Goal: Task Accomplishment & Management: Complete application form

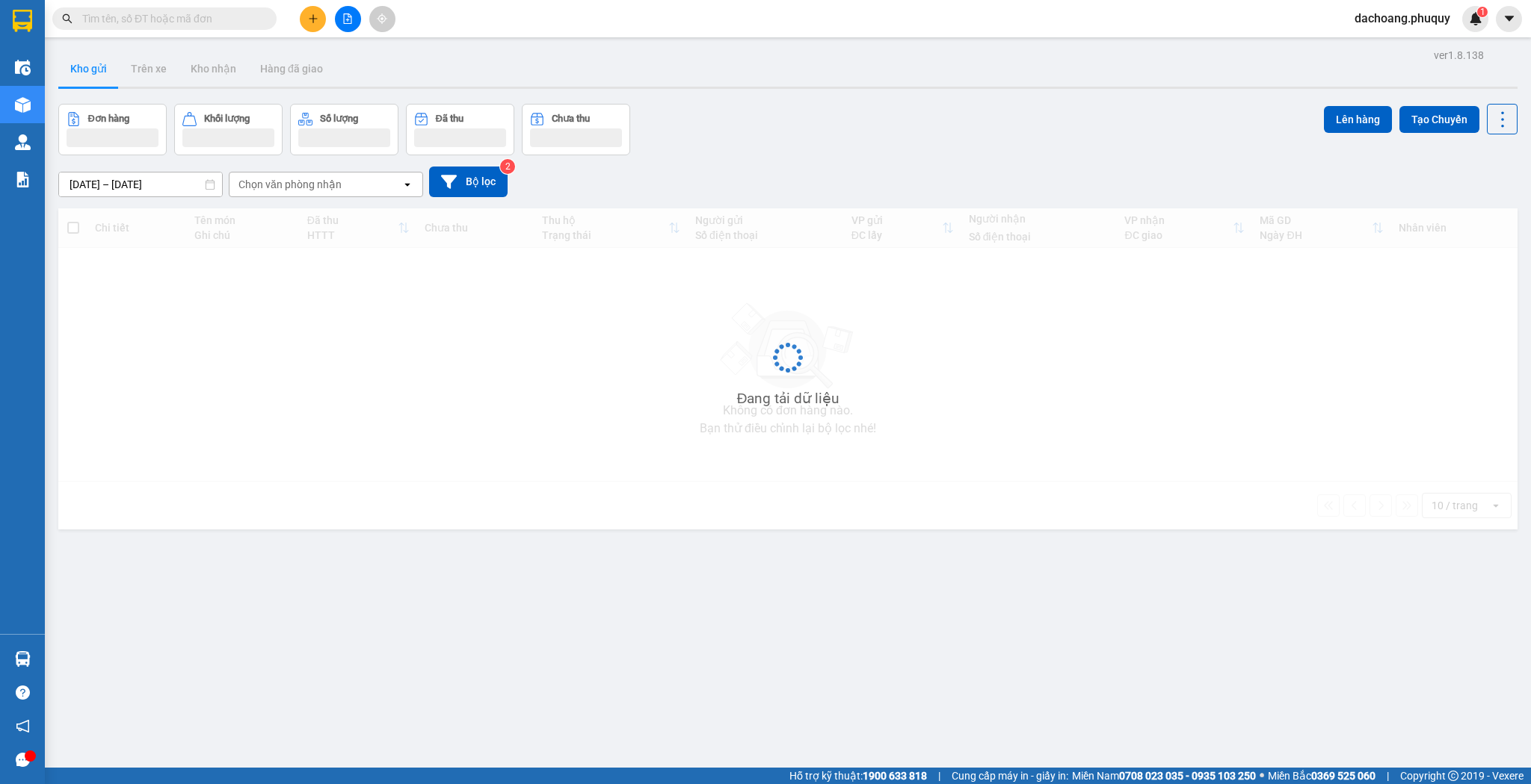
click at [311, 22] on icon "plus" at bounding box center [313, 18] width 11 height 11
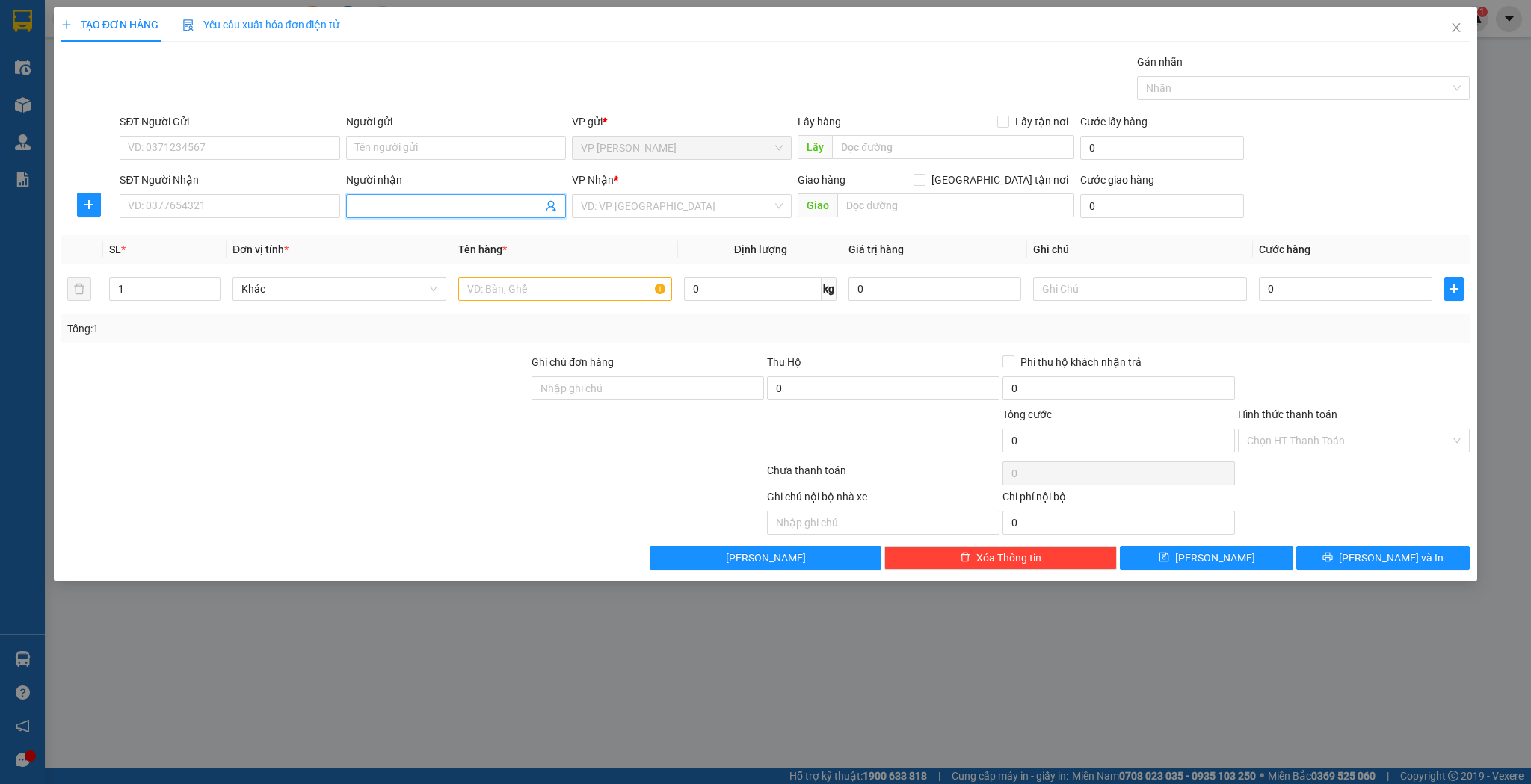
click at [401, 212] on input "Người nhận" at bounding box center [448, 206] width 187 height 16
type input "rèm cb"
click at [429, 230] on div "rèm cb home - 0983371319" at bounding box center [456, 235] width 202 height 16
type input "0983371319"
type input "rèm cb home"
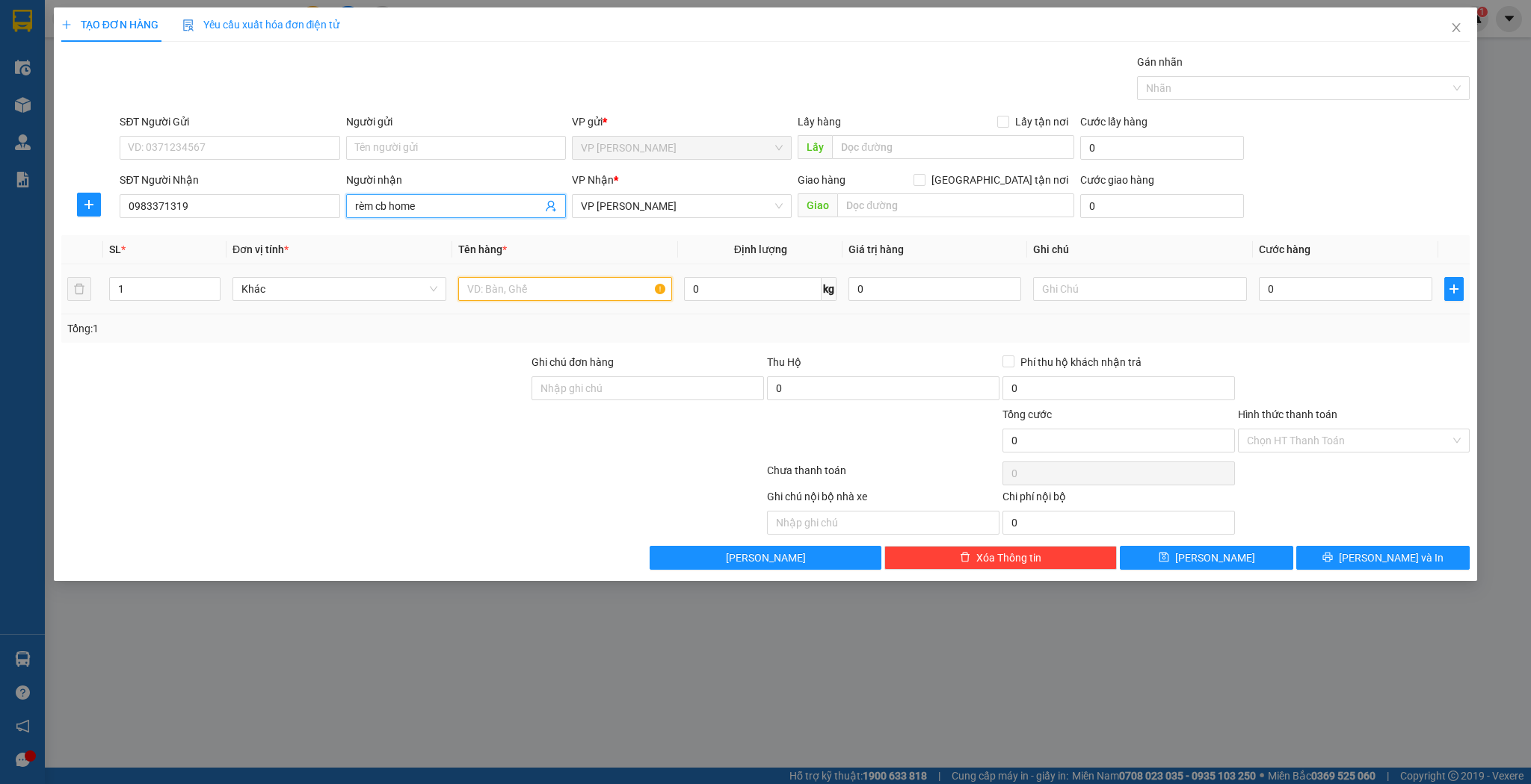
click at [523, 290] on input "text" at bounding box center [565, 288] width 214 height 24
type input "tải"
click at [1363, 279] on input "0" at bounding box center [1345, 288] width 173 height 24
type input "3"
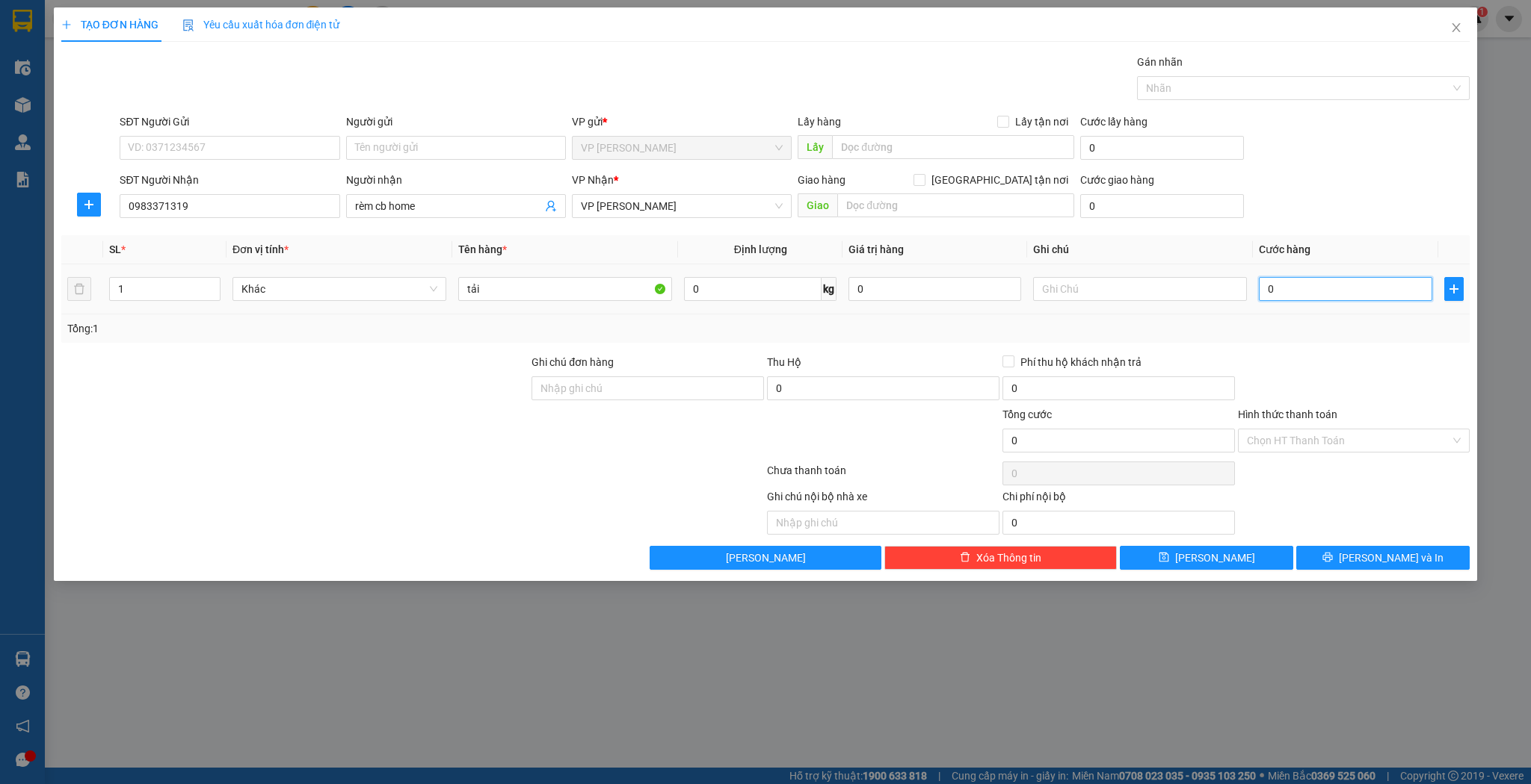
type input "3"
type input "30"
type input "30.000"
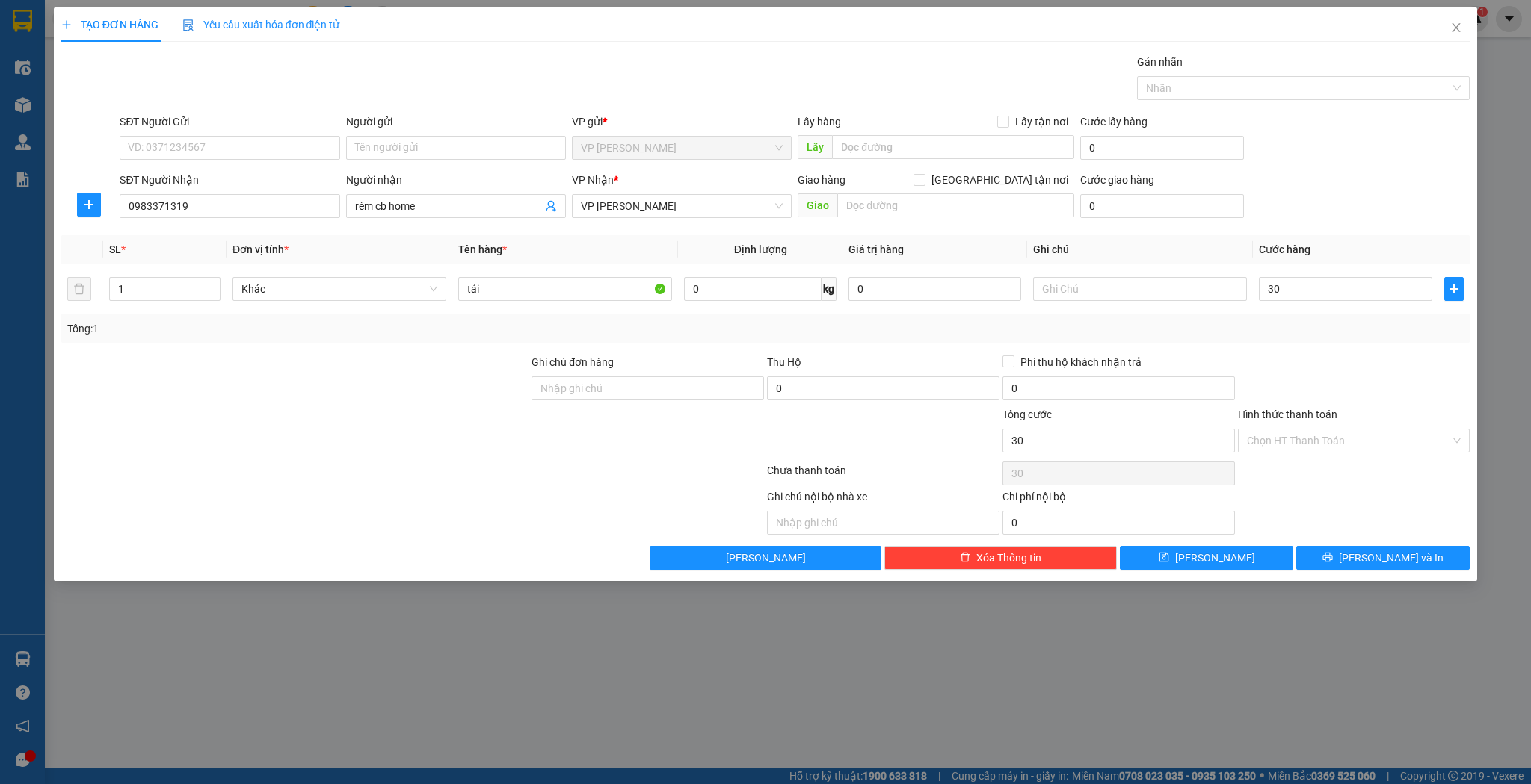
type input "30.000"
click at [1240, 573] on div "TẠO ĐƠN HÀNG Yêu cầu xuất hóa đơn điện tử Transit Pickup Surcharge Ids Transit …" at bounding box center [766, 294] width 1424 height 573
click at [1240, 571] on div "TẠO ĐƠN HÀNG Yêu cầu xuất hóa đơn điện tử Transit Pickup Surcharge Ids Transit …" at bounding box center [766, 294] width 1424 height 573
click at [1235, 564] on button "Lưu" at bounding box center [1206, 558] width 174 height 24
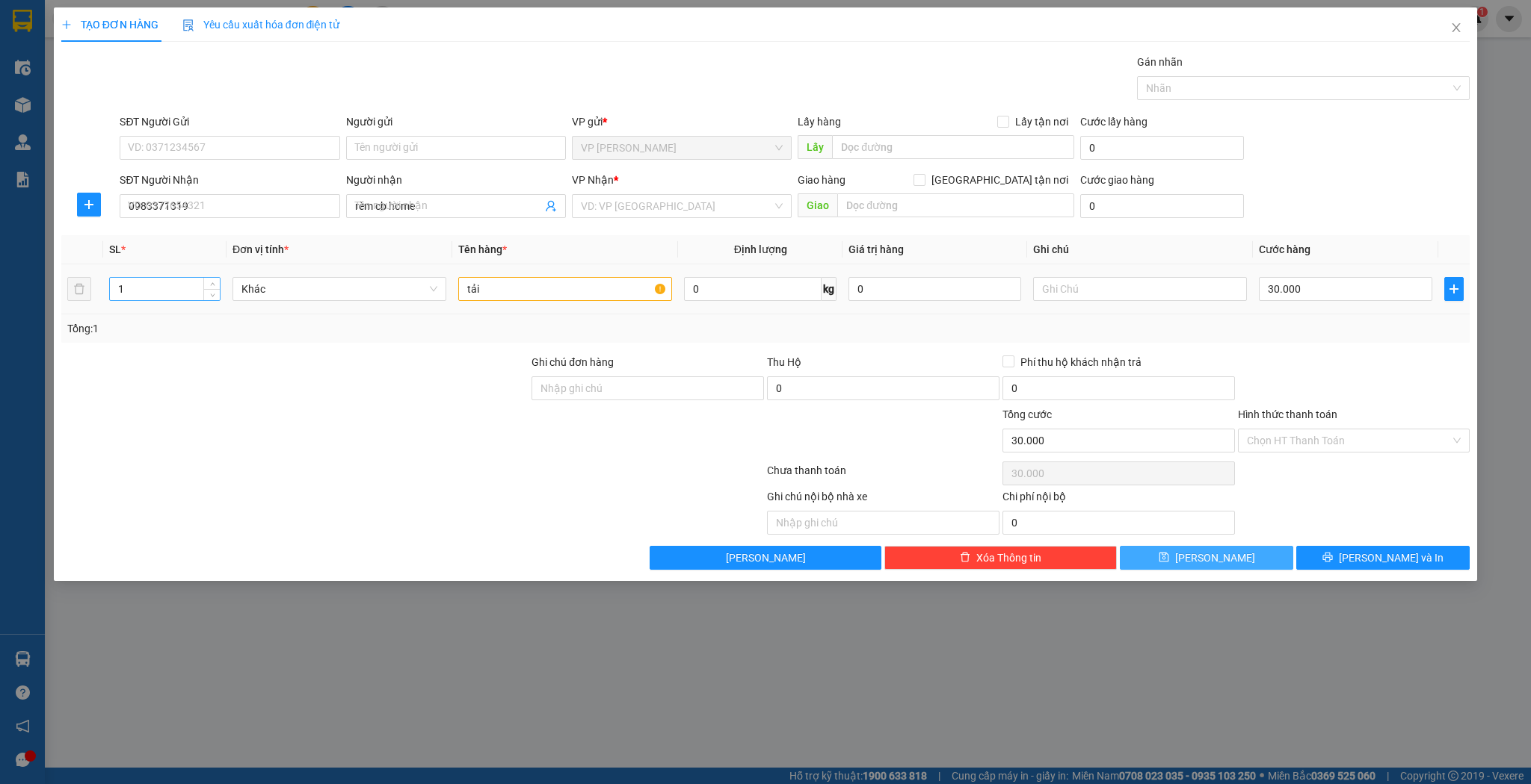
type input "0"
click at [162, 202] on input "SĐT Người Nhận" at bounding box center [229, 206] width 220 height 24
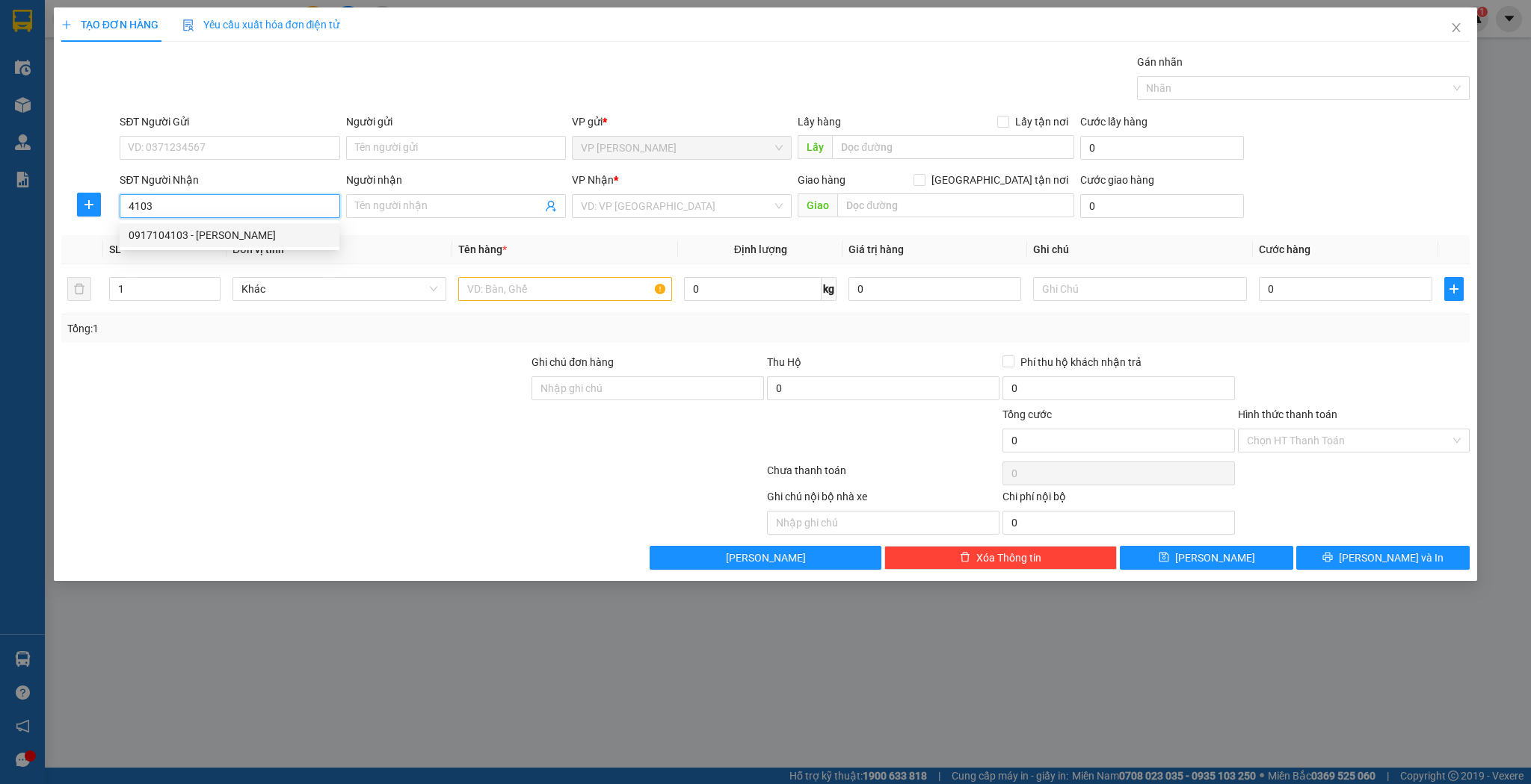
click at [236, 235] on div "0917104103 - c giang" at bounding box center [229, 235] width 202 height 16
type input "0917104103"
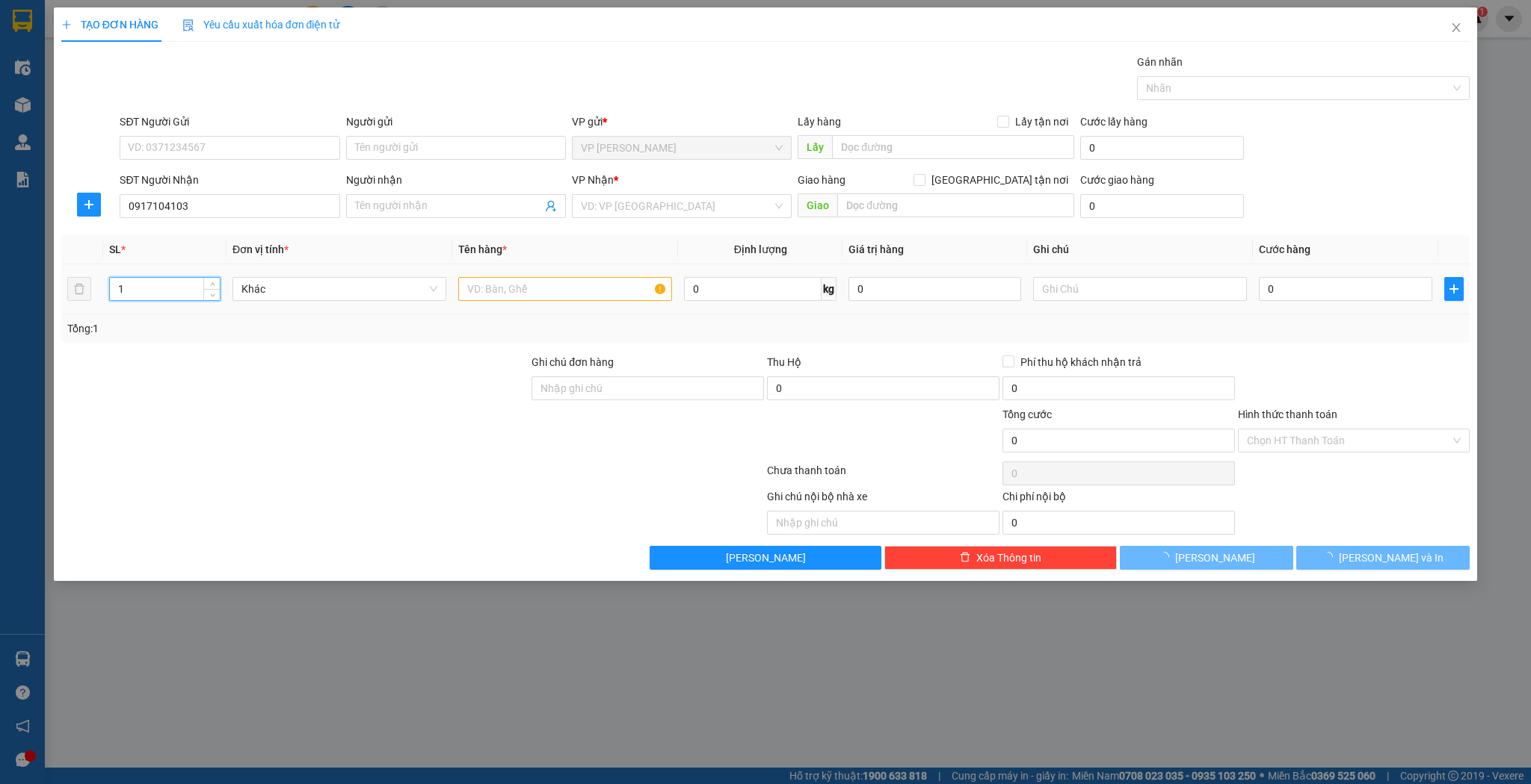
click at [143, 287] on input "1" at bounding box center [165, 288] width 110 height 22
type input "13"
type input "c giang"
click at [173, 278] on input "13" at bounding box center [165, 288] width 110 height 22
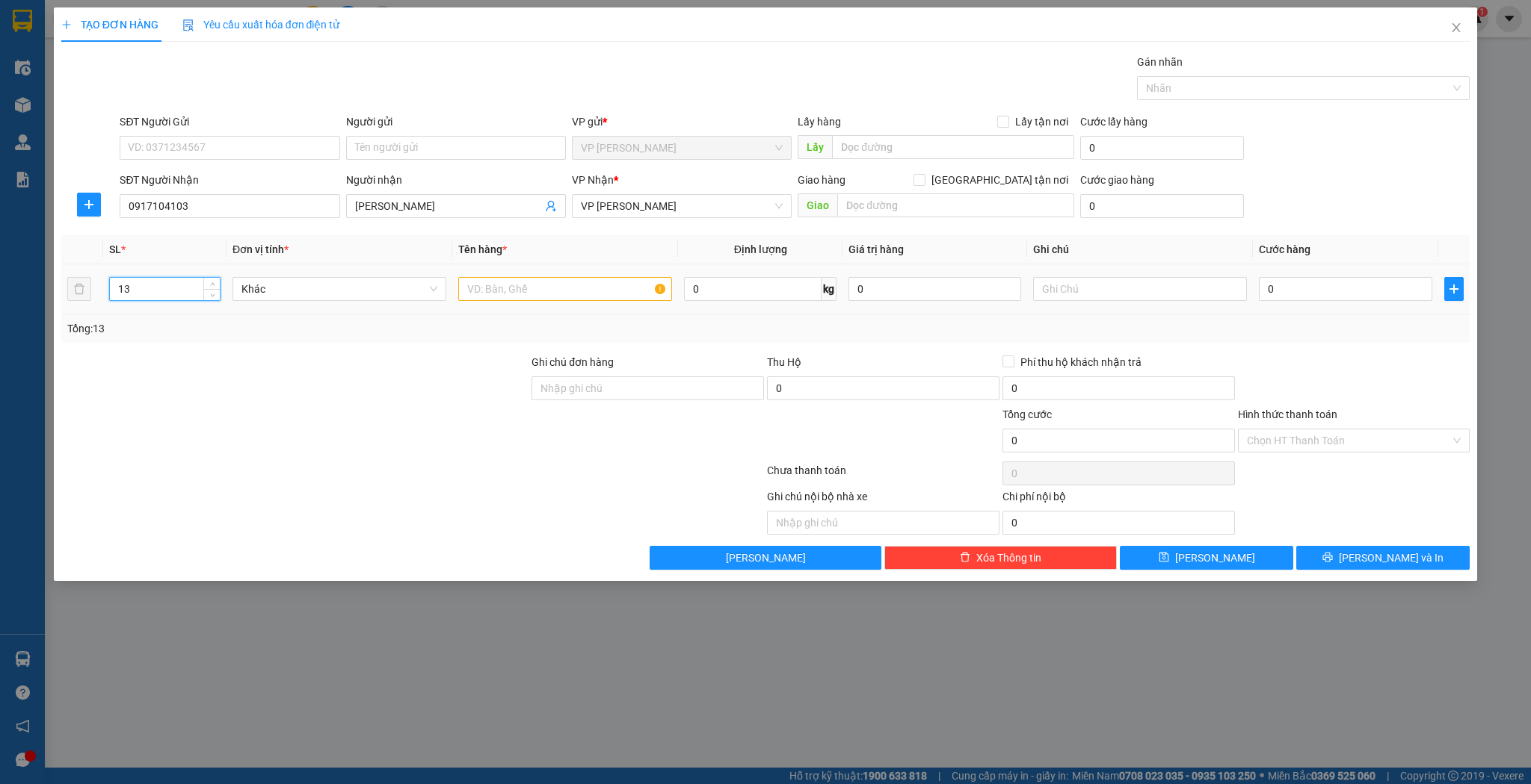
click at [173, 278] on input "13" at bounding box center [165, 288] width 110 height 22
type input "3"
click at [484, 281] on input "text" at bounding box center [565, 288] width 214 height 24
type input "thùng"
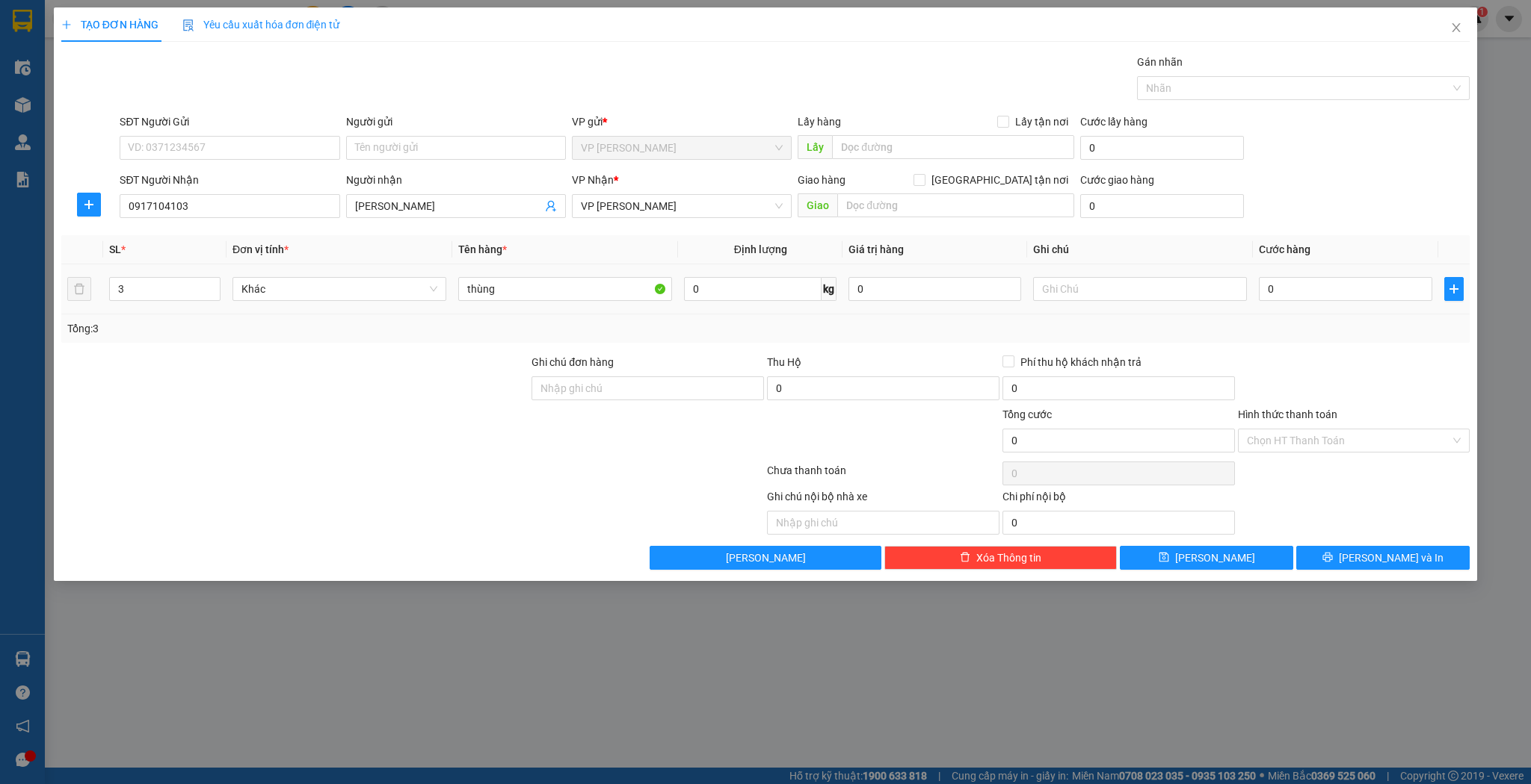
click at [1391, 301] on div "0" at bounding box center [1345, 289] width 173 height 29
click at [1391, 301] on div "0" at bounding box center [1345, 289] width 173 height 29
click at [1391, 296] on input "0" at bounding box center [1345, 288] width 173 height 24
click at [1390, 292] on input "0" at bounding box center [1345, 288] width 173 height 24
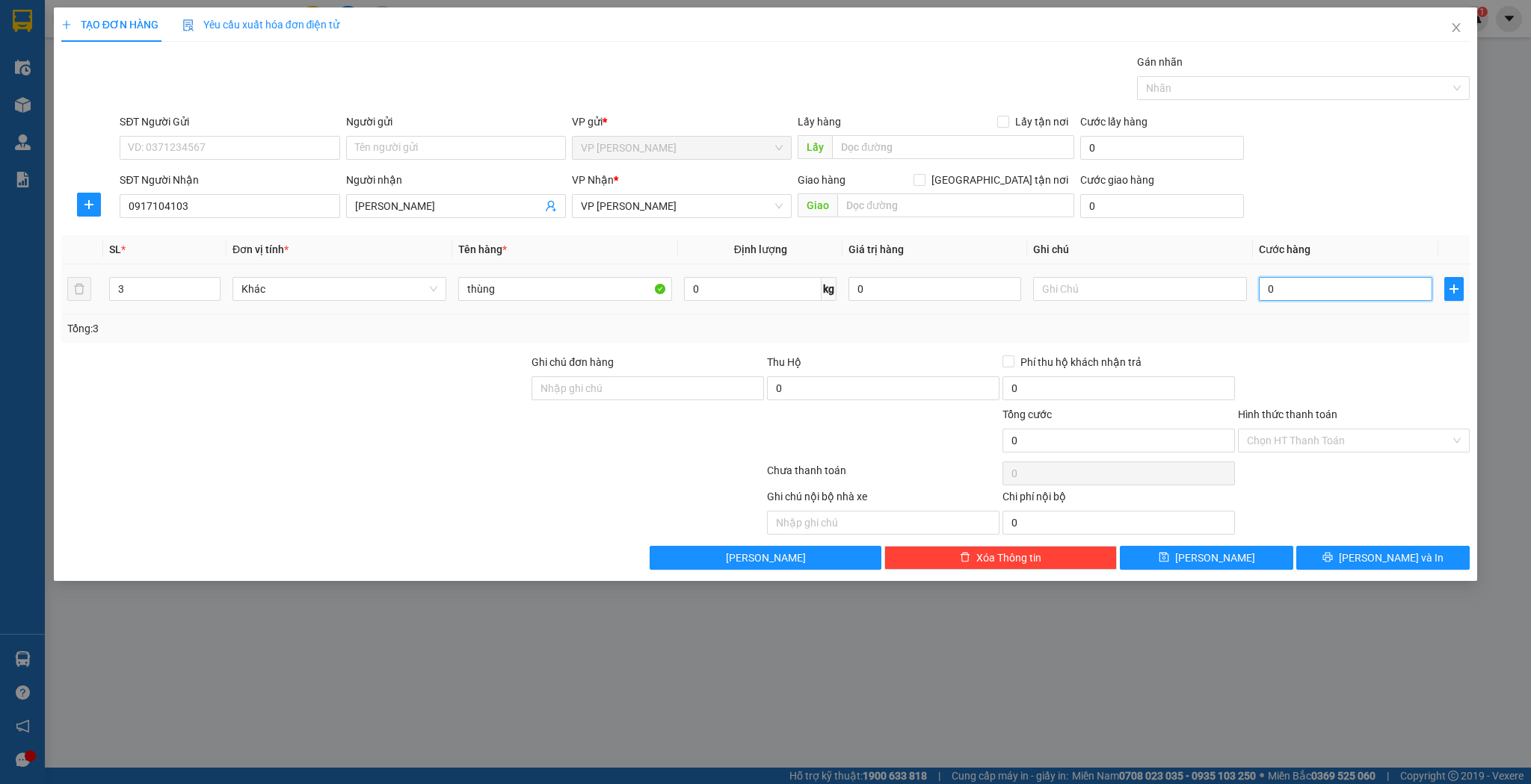
type input "01"
type input "1"
type input "015"
type input "15"
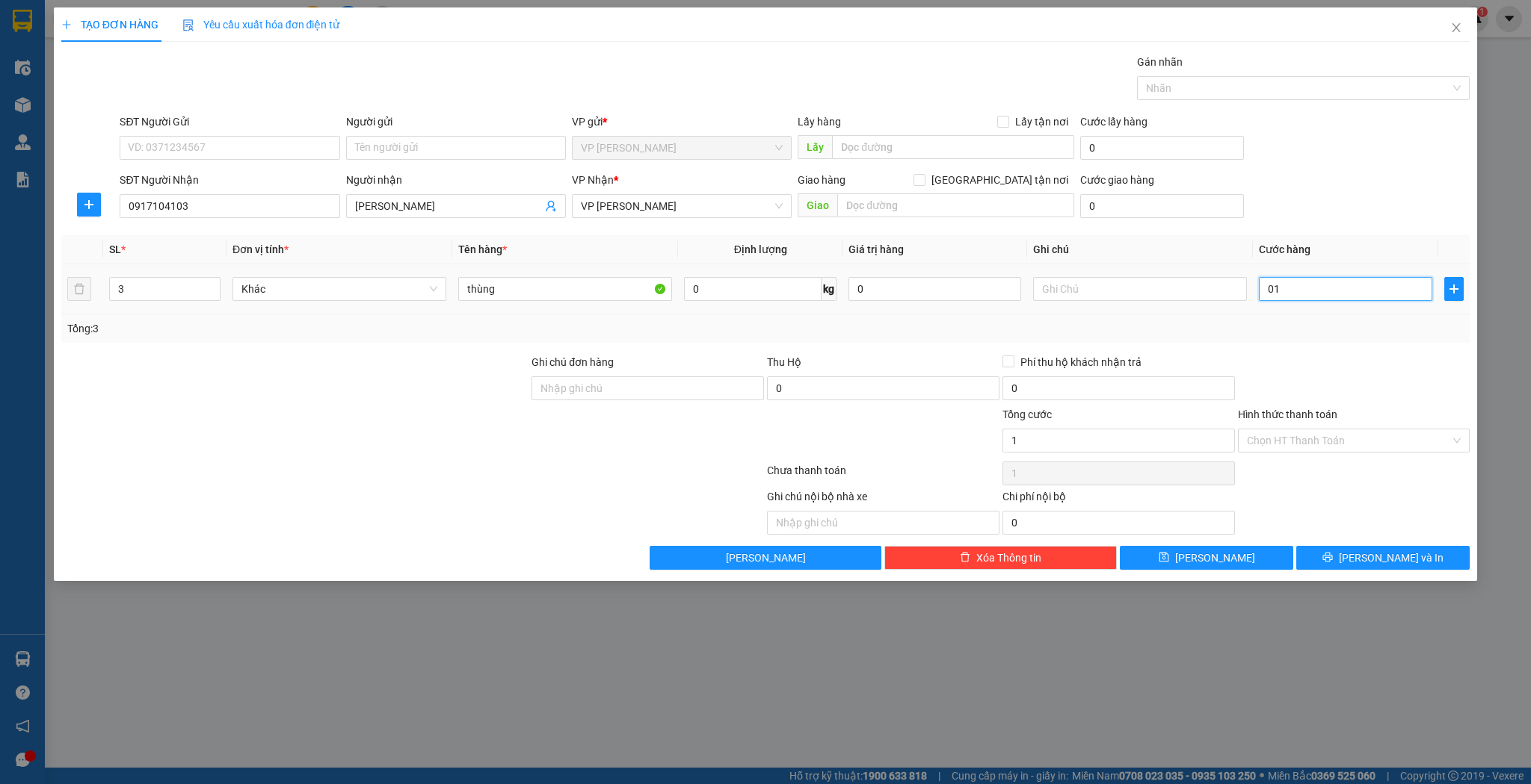
type input "15"
type input "0.150"
type input "150"
type input "150.000"
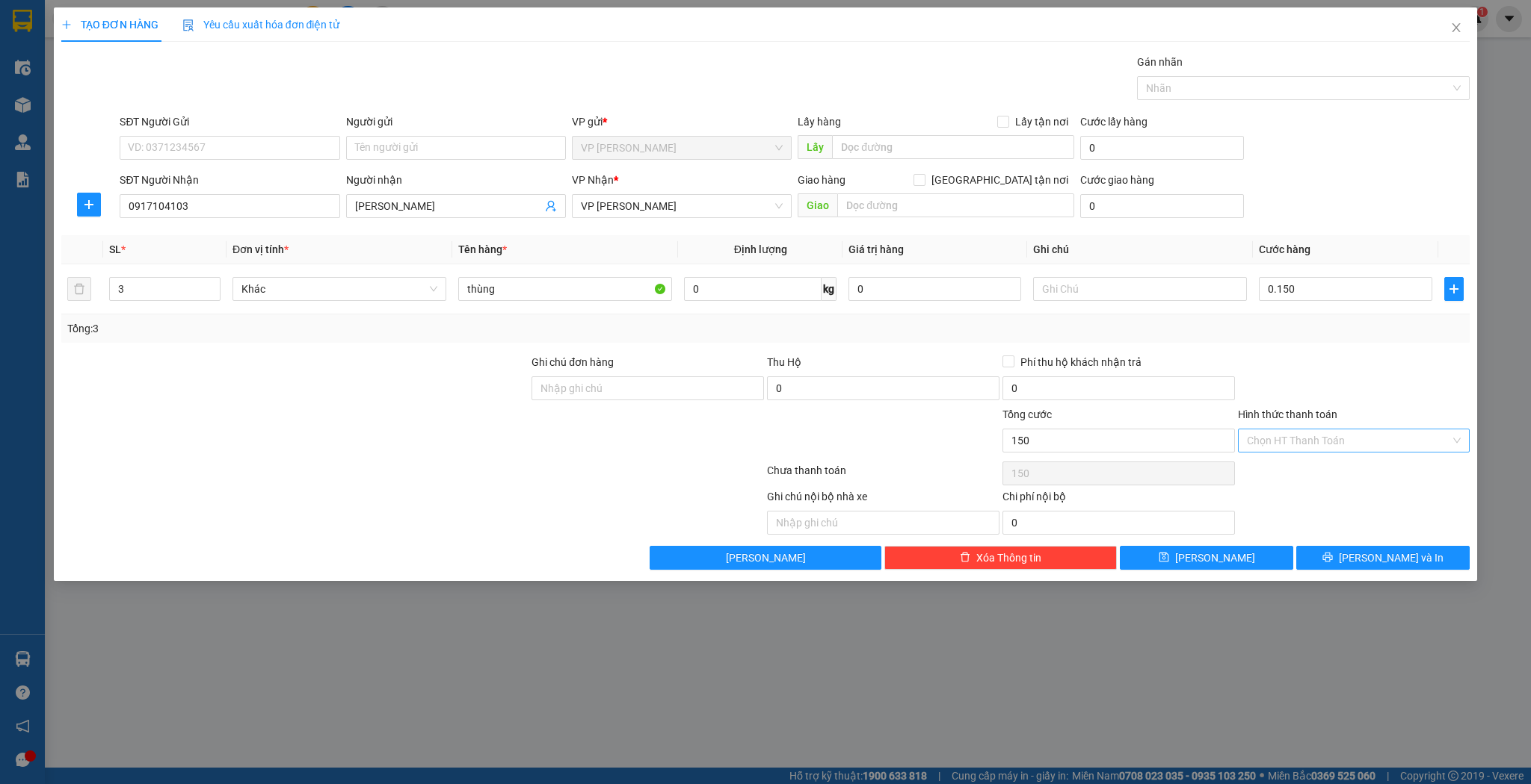
type input "150.000"
drag, startPoint x: 1319, startPoint y: 430, endPoint x: 1315, endPoint y: 443, distance: 13.6
click at [1319, 430] on input "Hình thức thanh toán" at bounding box center [1348, 440] width 204 height 22
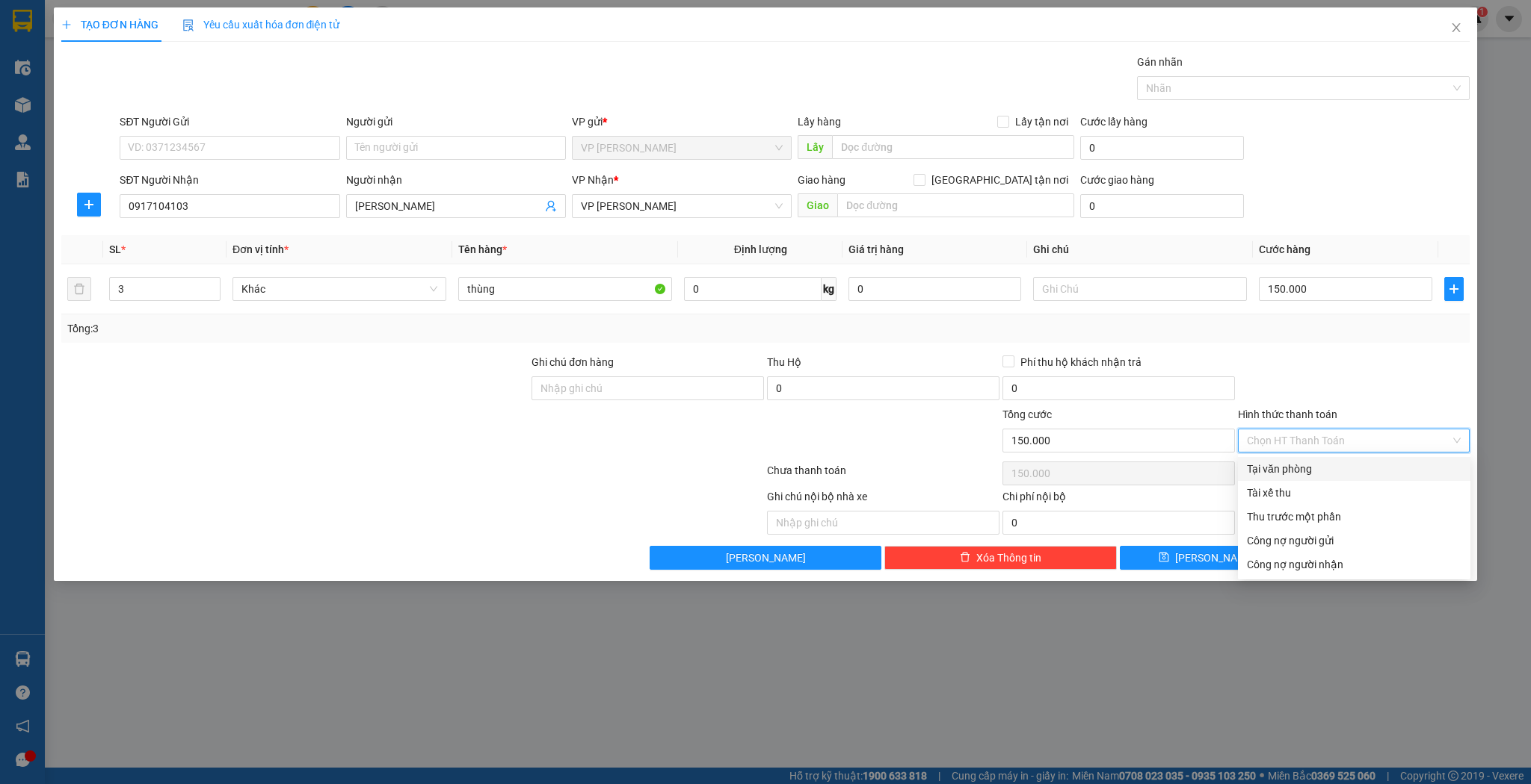
click at [1314, 447] on input "Hình thức thanh toán" at bounding box center [1348, 440] width 204 height 22
click at [1305, 460] on div "Tại văn phòng" at bounding box center [1354, 469] width 233 height 24
type input "0"
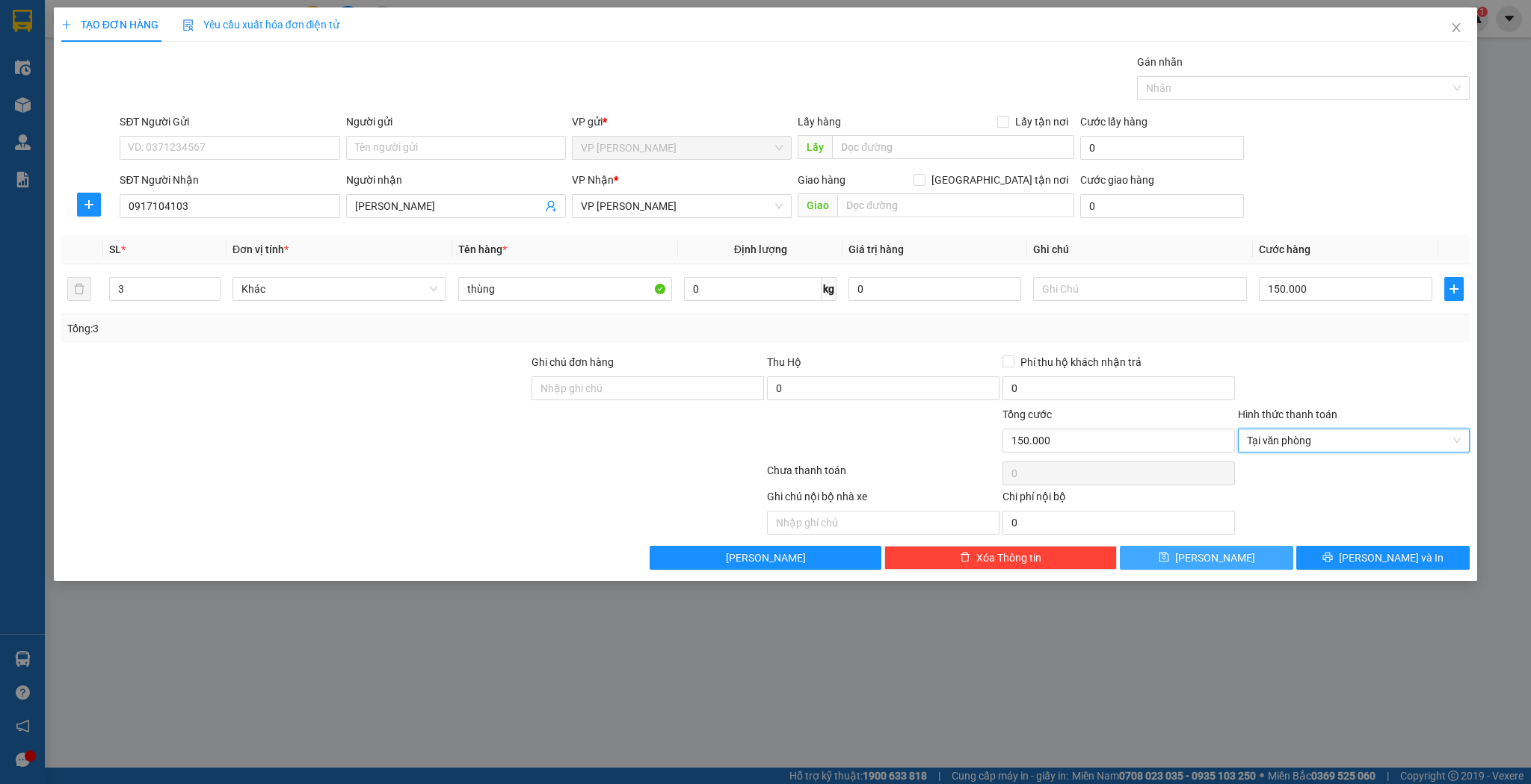
click at [1228, 559] on button "Lưu" at bounding box center [1206, 558] width 174 height 24
type input "1"
type input "0"
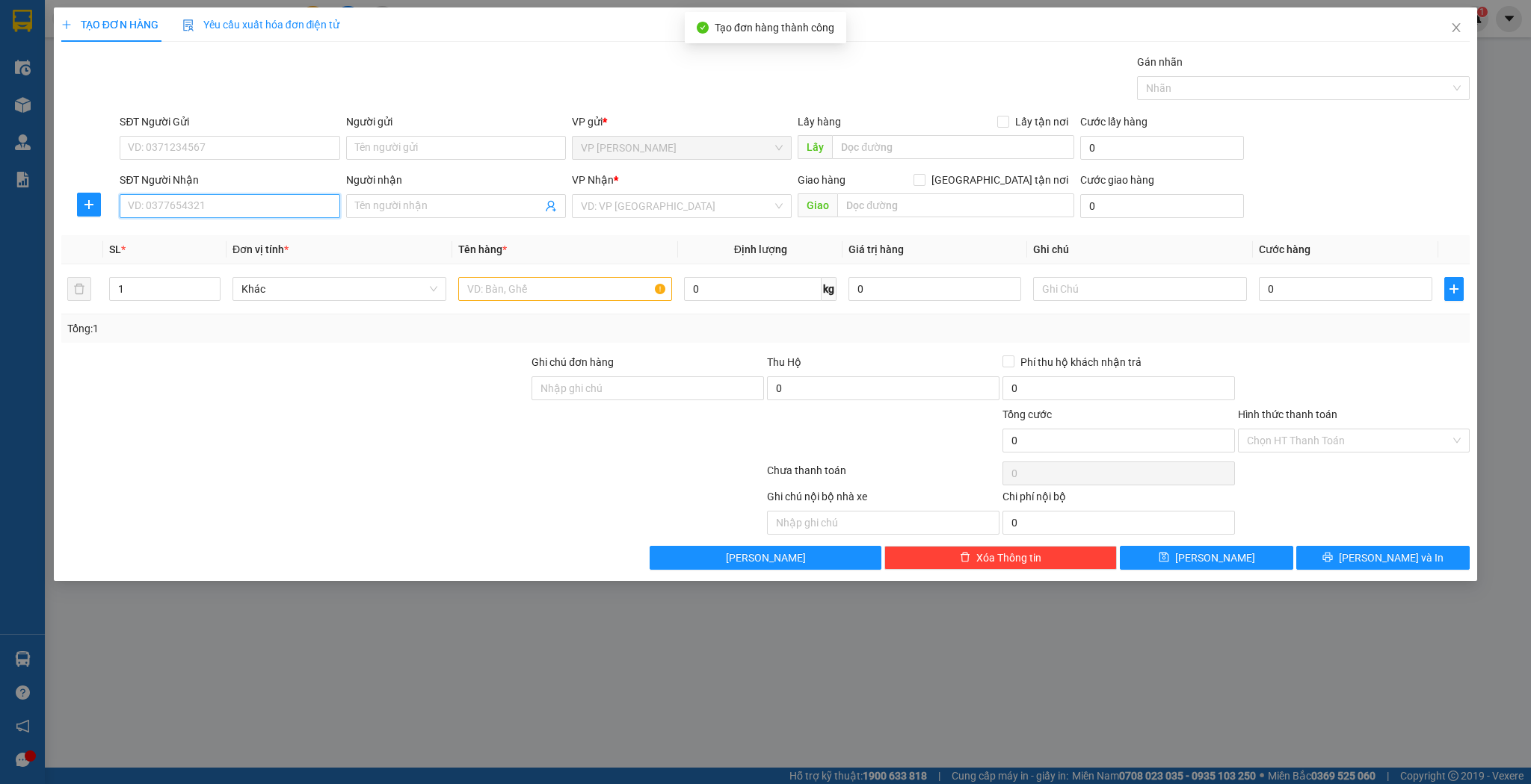
click at [235, 203] on input "SĐT Người Nhận" at bounding box center [229, 206] width 220 height 24
click at [230, 225] on div "0967559102 - c hường" at bounding box center [229, 235] width 220 height 24
type input "0967559102"
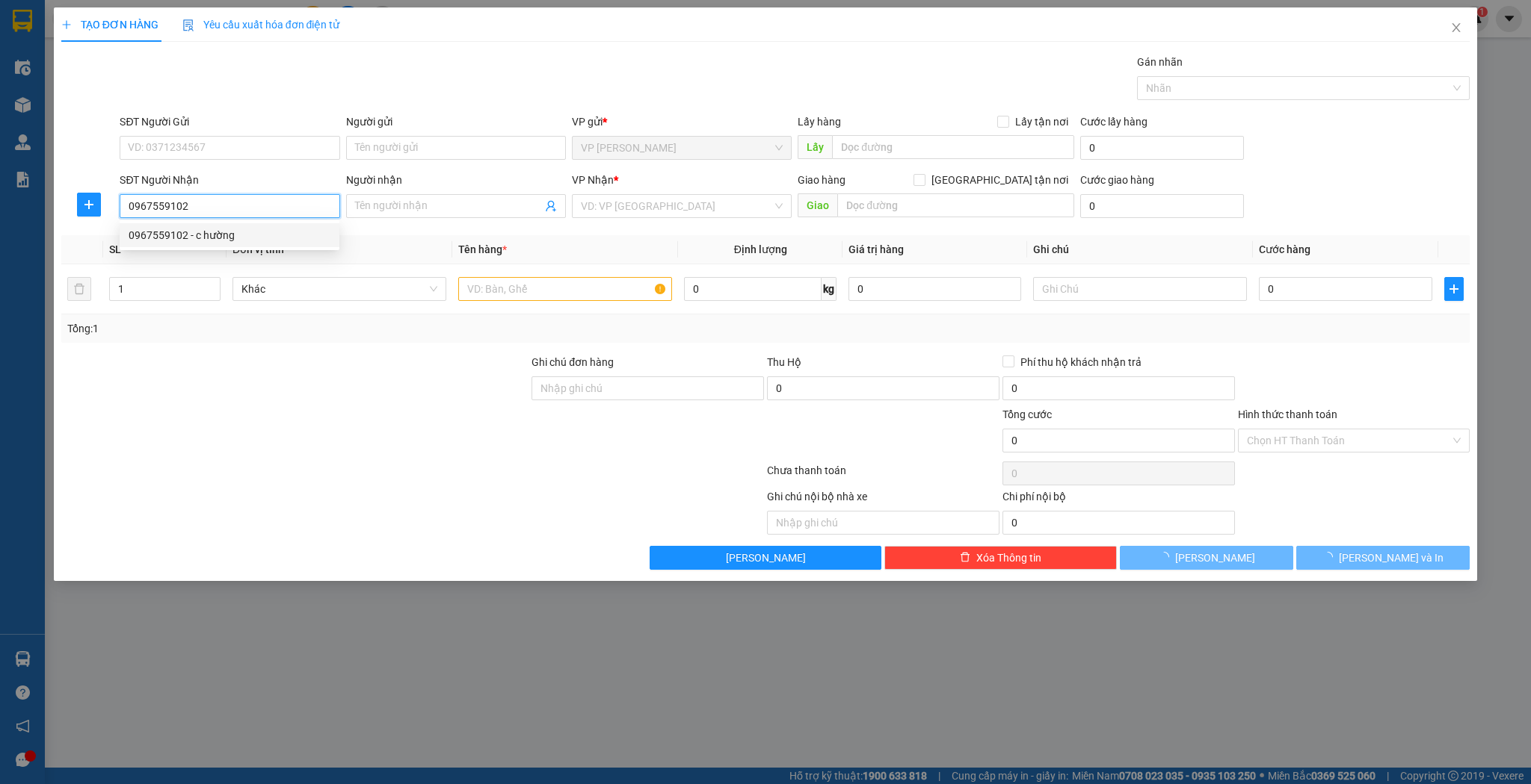
type input "c hường"
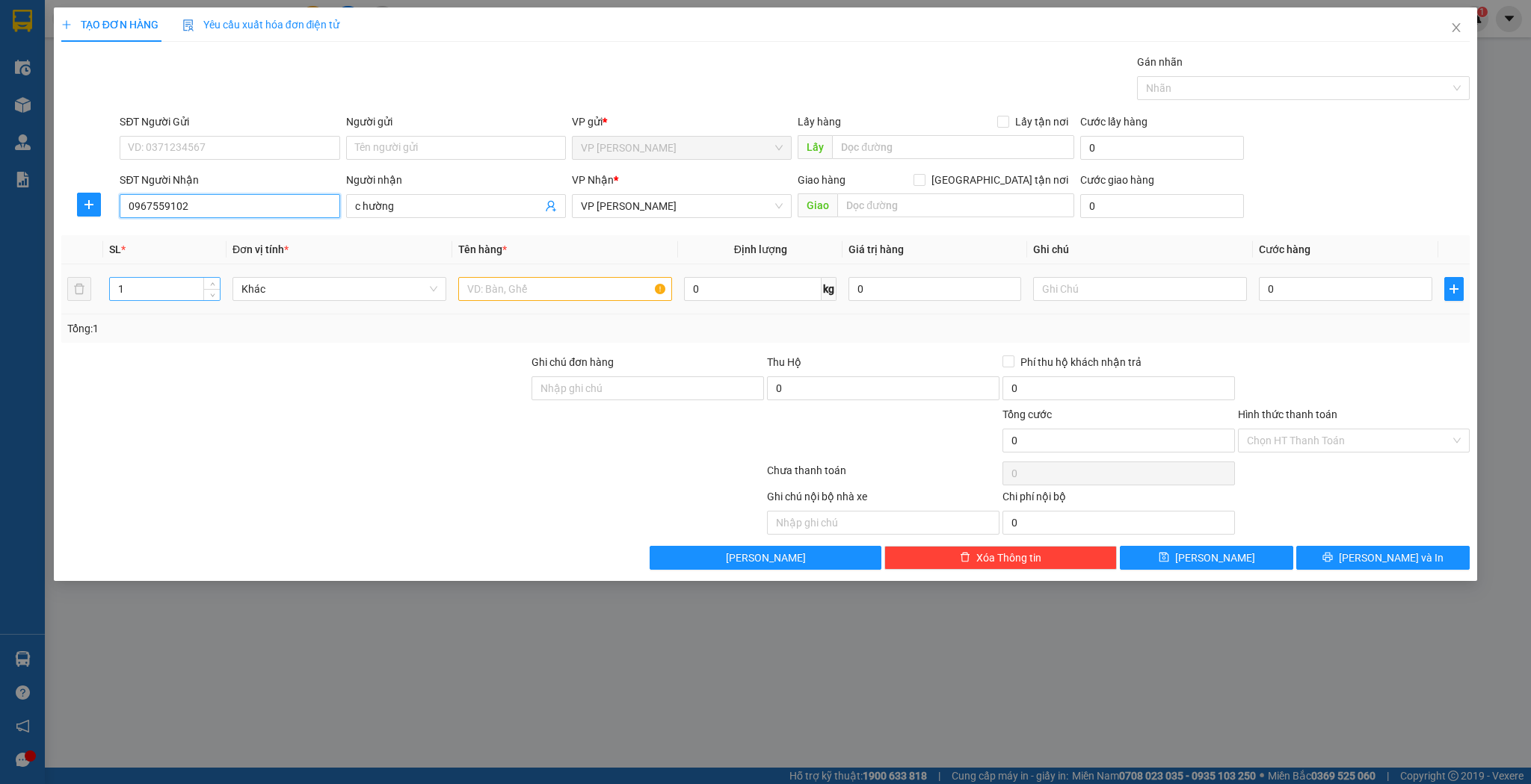
type input "0967559102"
click at [202, 299] on input "1" at bounding box center [165, 288] width 110 height 22
type input "2"
click at [211, 278] on span "Increase Value" at bounding box center [211, 284] width 16 height 13
click at [532, 292] on input "text" at bounding box center [565, 288] width 214 height 24
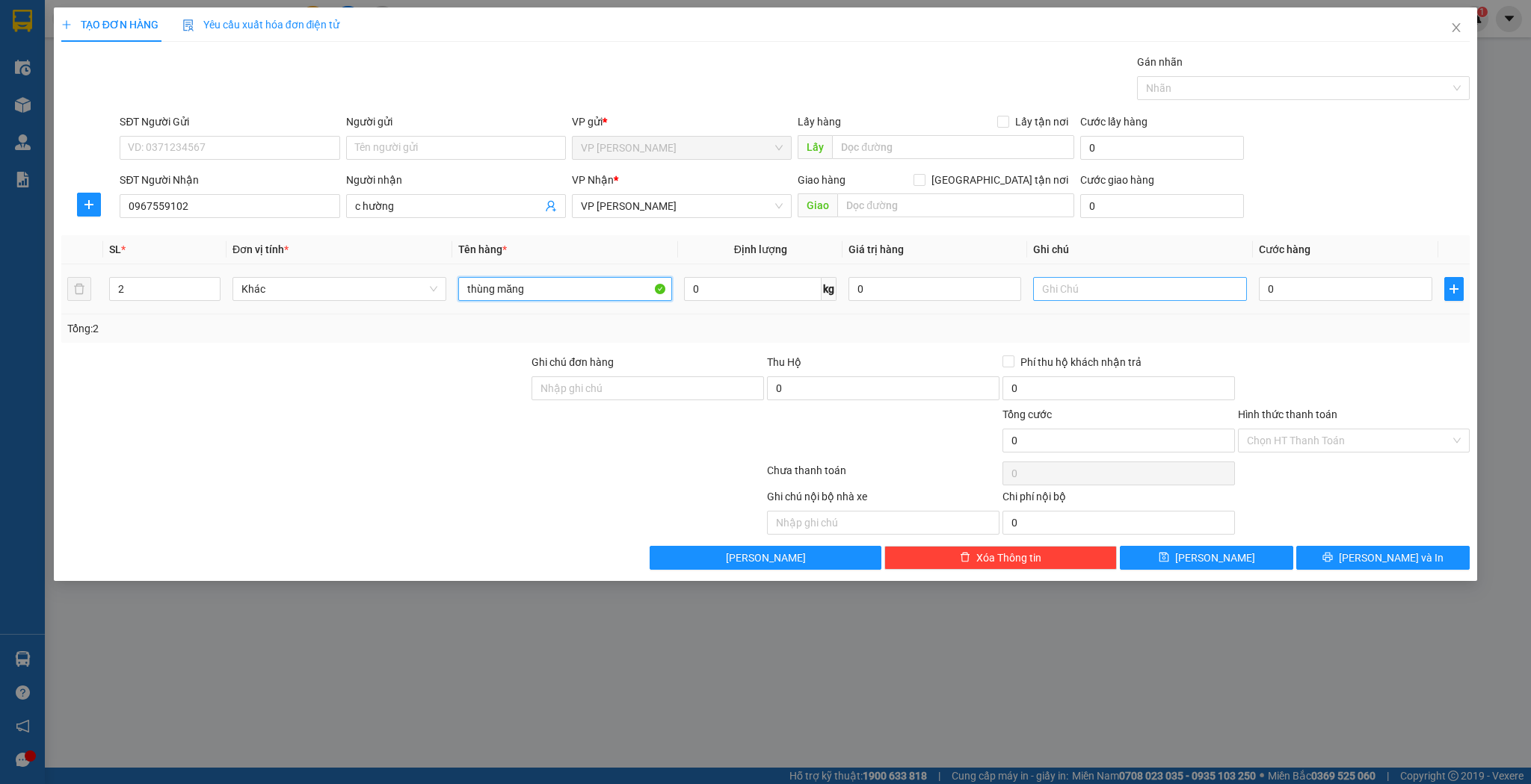
type input "thùng măng"
click at [1116, 289] on input "text" at bounding box center [1139, 288] width 214 height 24
type input "6"
type input "9"
click at [809, 397] on input "0" at bounding box center [884, 388] width 233 height 24
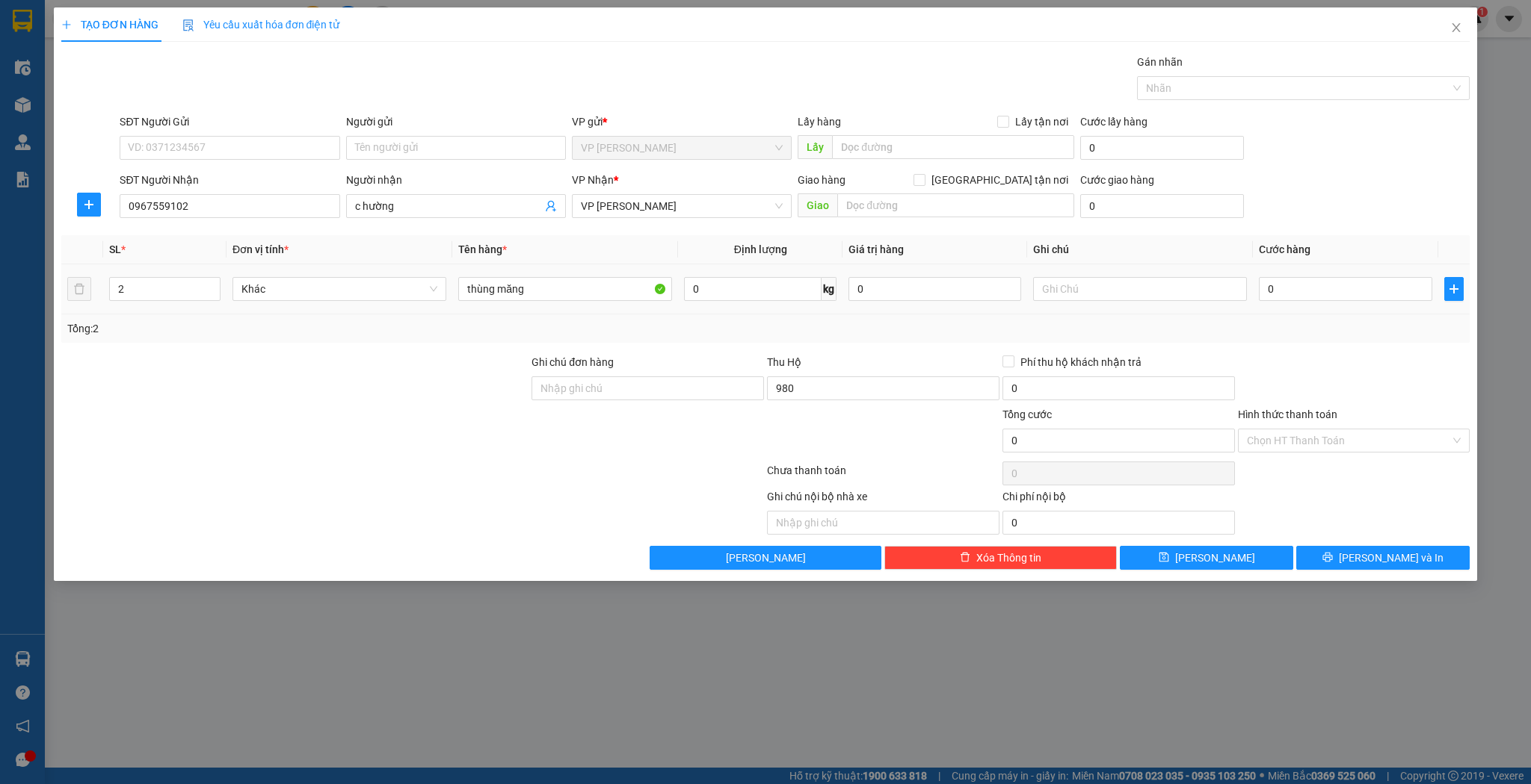
type input "980.000"
click at [1307, 274] on div "0" at bounding box center [1345, 289] width 173 height 29
click at [1306, 275] on div "0" at bounding box center [1345, 289] width 173 height 29
drag, startPoint x: 1306, startPoint y: 275, endPoint x: 1296, endPoint y: 292, distance: 19.7
click at [1296, 292] on input "0" at bounding box center [1345, 288] width 173 height 24
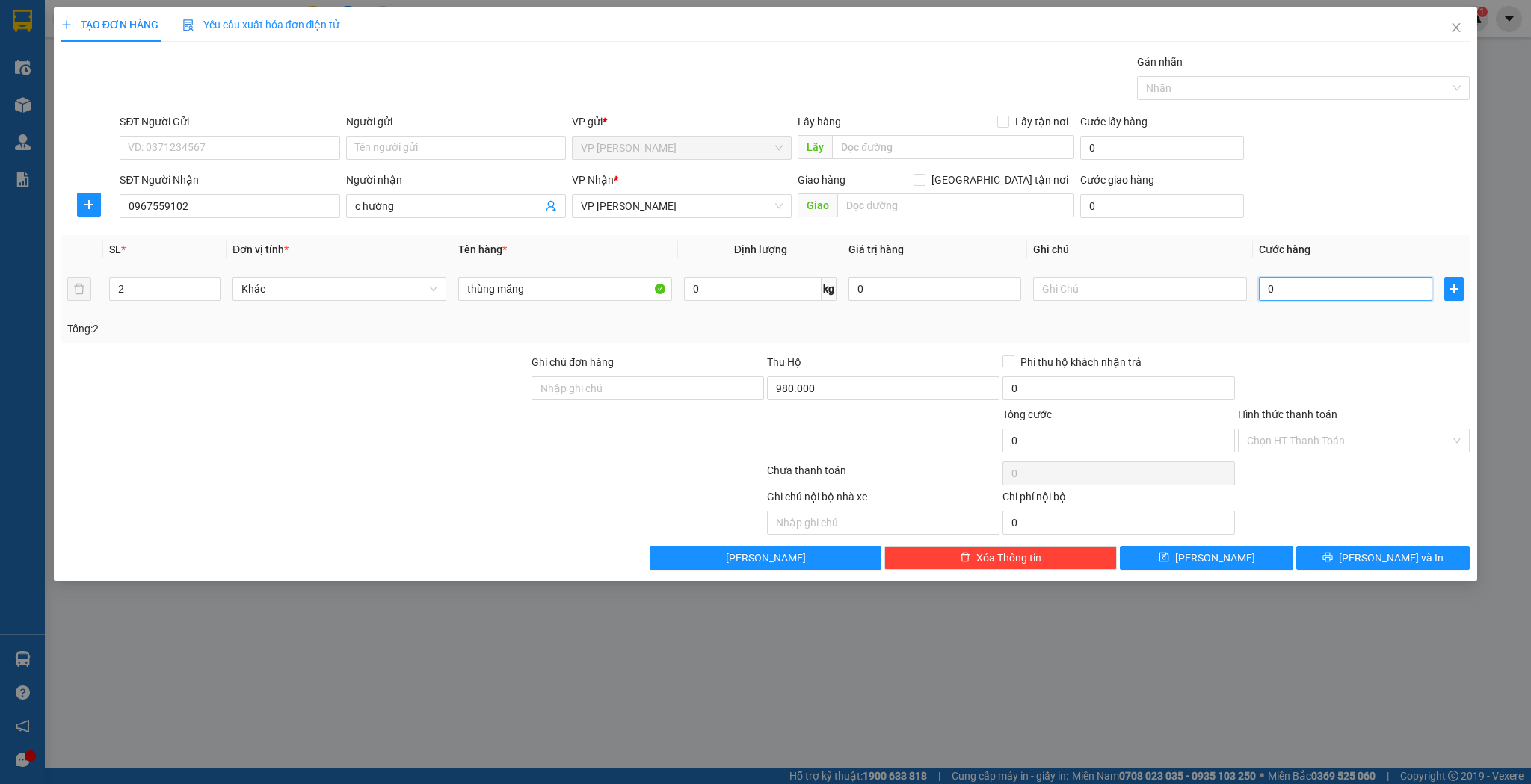
click at [1285, 292] on input "0" at bounding box center [1345, 288] width 173 height 24
type input "6"
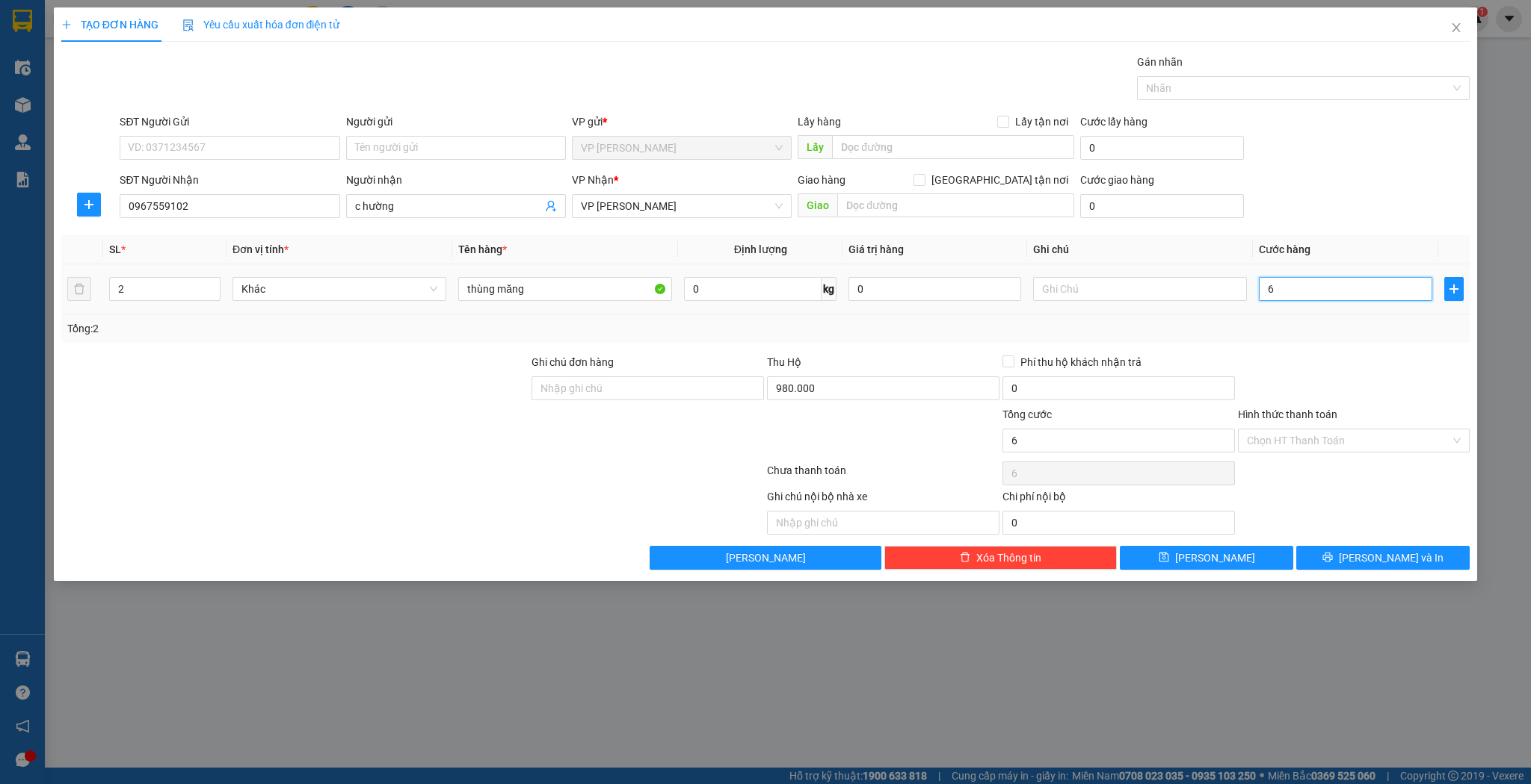
type input "60"
type input "60.000"
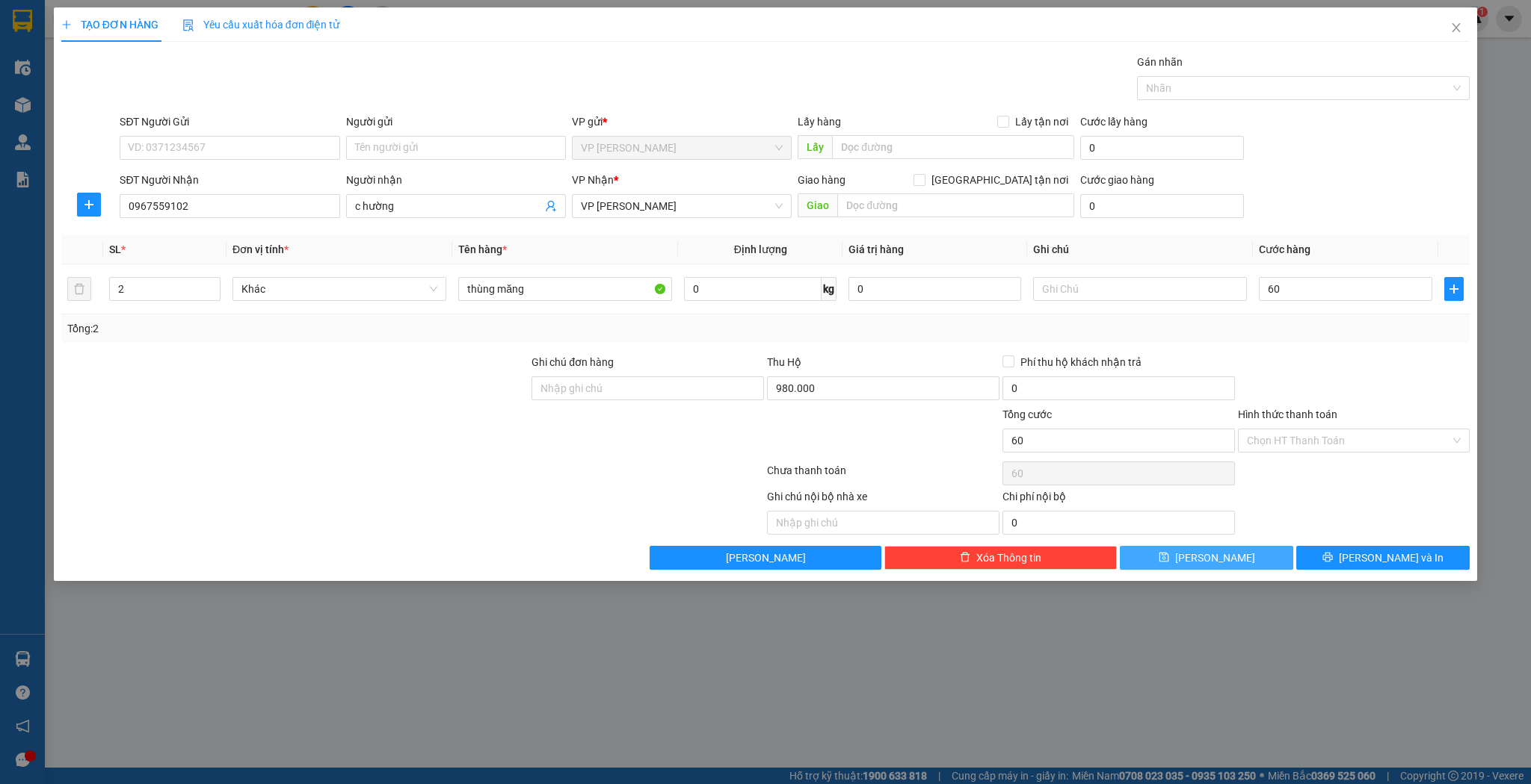
type input "60.000"
click at [1170, 546] on button "Lưu" at bounding box center [1206, 558] width 174 height 24
type input "1"
type input "0"
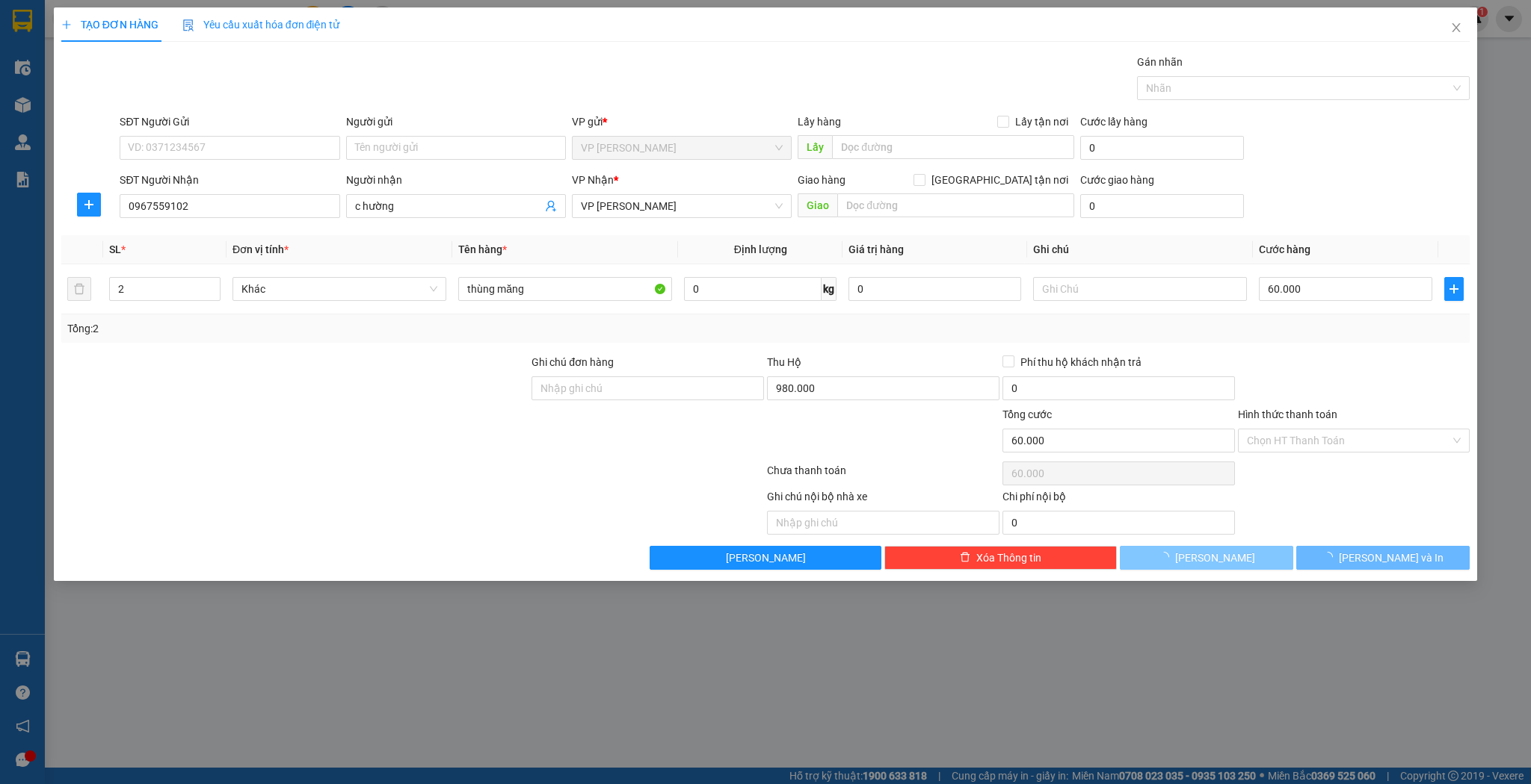
type input "0"
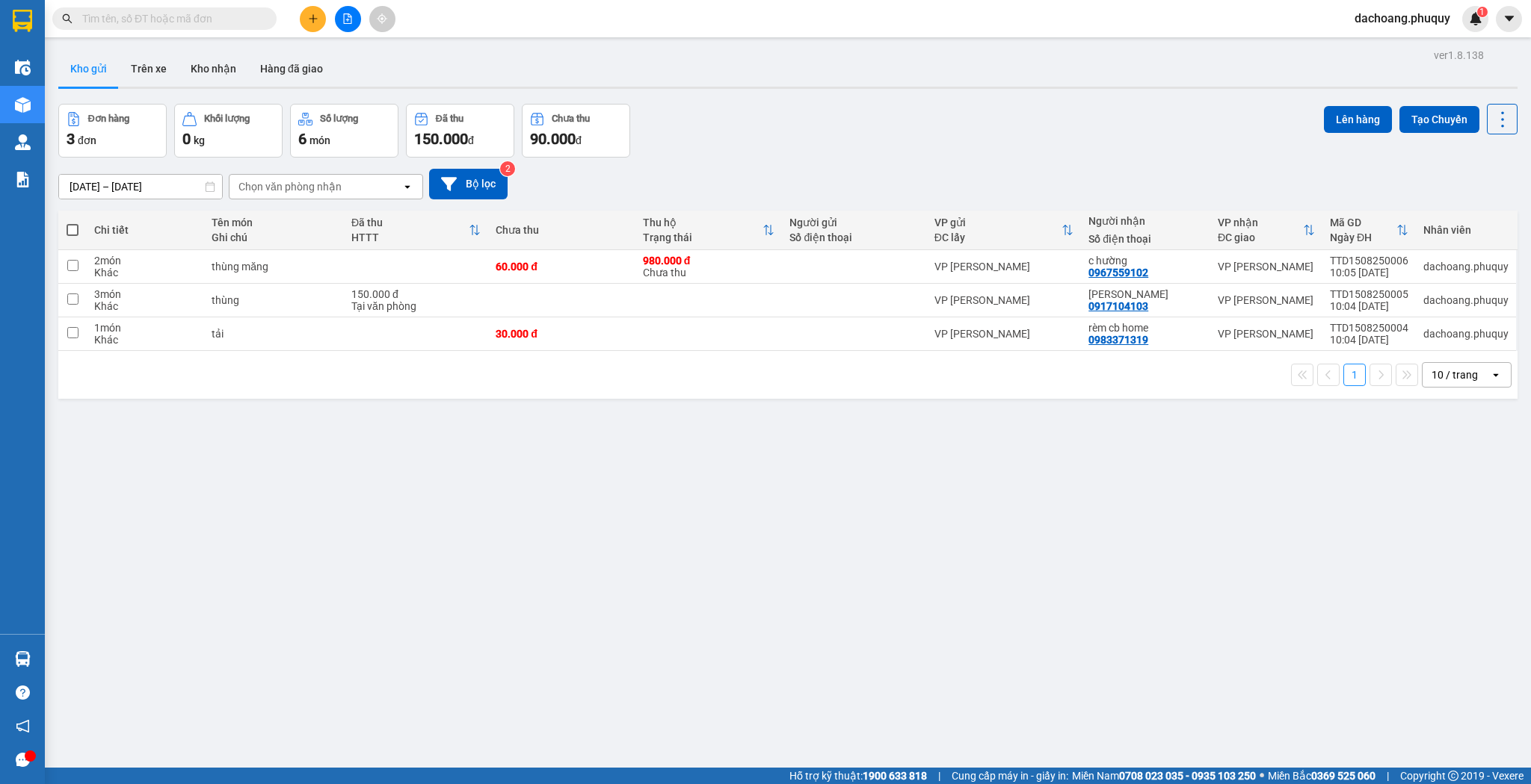
click at [1433, 380] on div "10 / trang" at bounding box center [1454, 375] width 47 height 15
click at [1422, 535] on div "100 / trang" at bounding box center [1456, 540] width 89 height 27
